Goal: Task Accomplishment & Management: Manage account settings

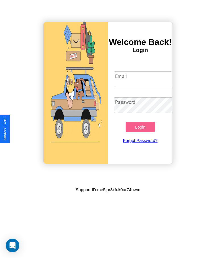
click at [143, 79] on input "Email" at bounding box center [143, 79] width 58 height 16
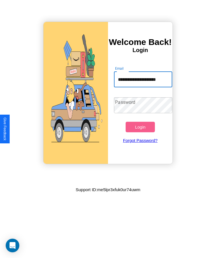
scroll to position [0, 3]
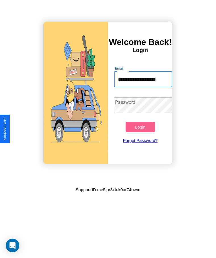
type input "**********"
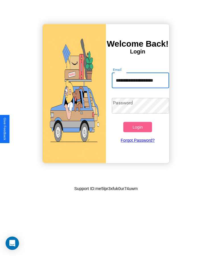
scroll to position [0, 0]
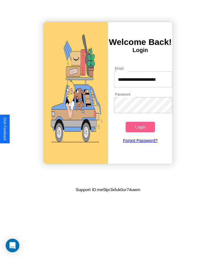
click at [140, 127] on button "Login" at bounding box center [140, 127] width 29 height 11
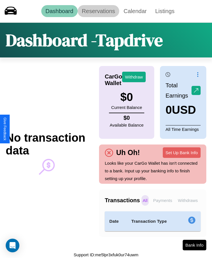
click at [98, 11] on link "Reservations" at bounding box center [99, 11] width 42 height 12
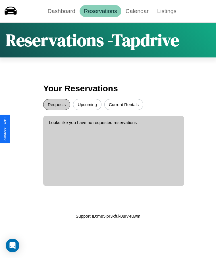
click at [57, 104] on button "Requests" at bounding box center [56, 104] width 27 height 11
click at [87, 104] on button "Upcoming" at bounding box center [87, 104] width 28 height 11
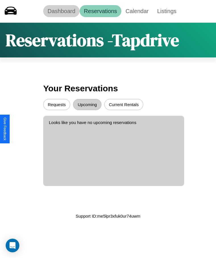
click at [61, 11] on link "Dashboard" at bounding box center [61, 11] width 36 height 12
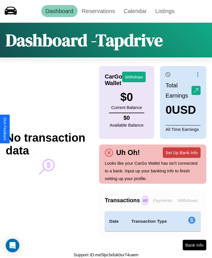
click at [181, 152] on button "Set Up Bank Info" at bounding box center [182, 152] width 38 height 11
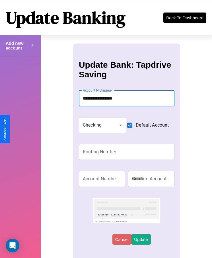
type input "**********"
